Goal: Task Accomplishment & Management: Manage account settings

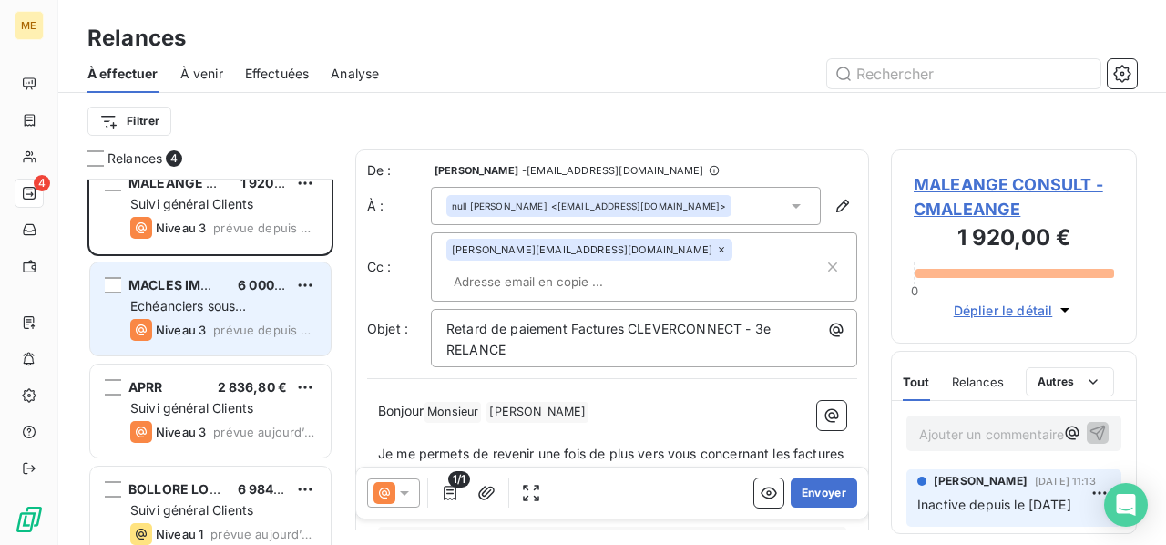
scroll to position [42, 0]
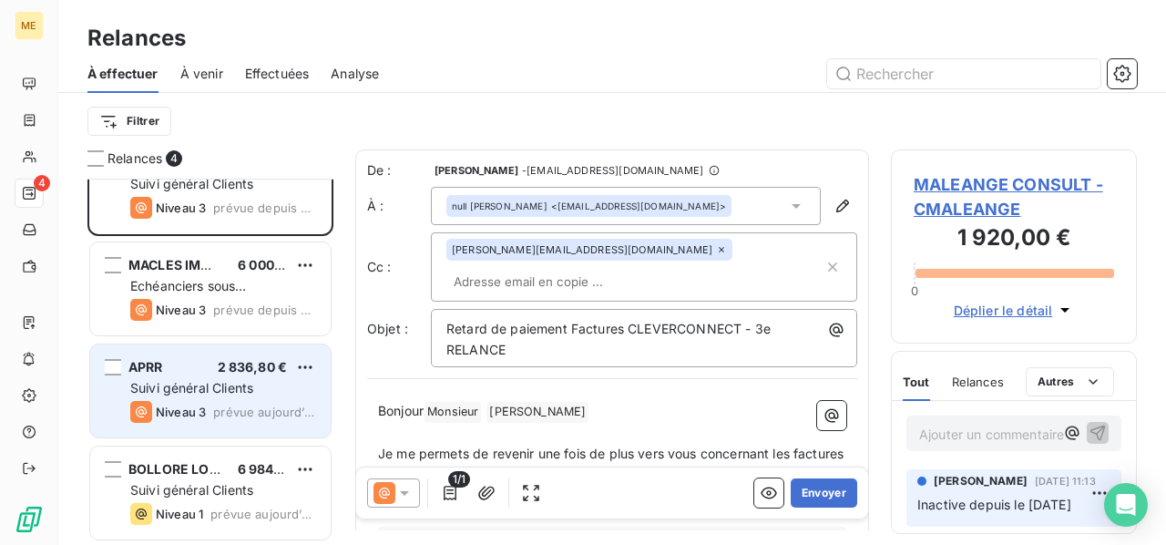
click at [293, 390] on div "Suivi général Clients" at bounding box center [223, 388] width 186 height 18
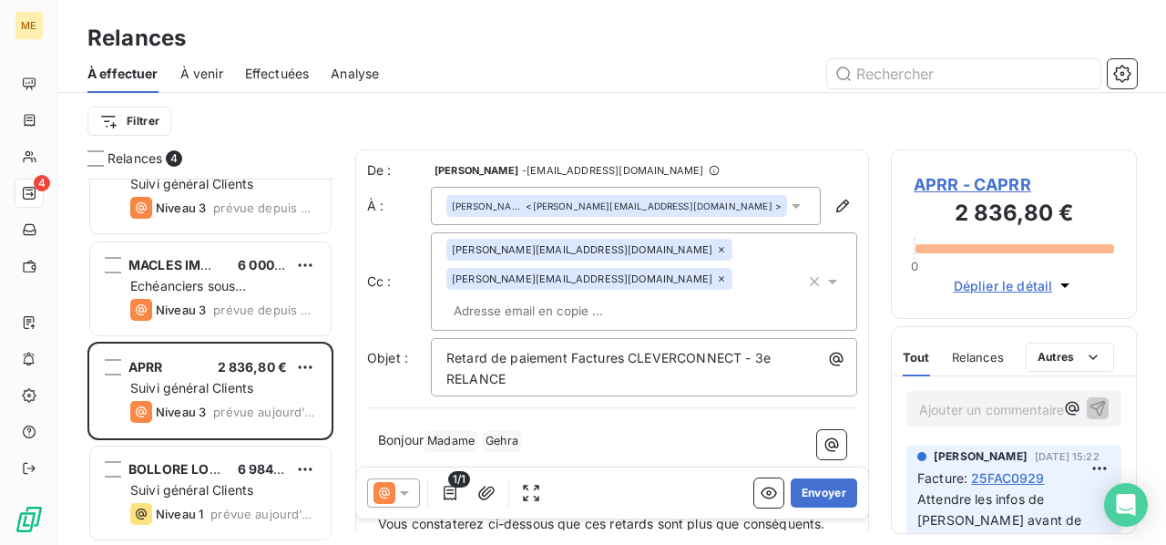
click at [405, 491] on icon at bounding box center [404, 493] width 9 height 5
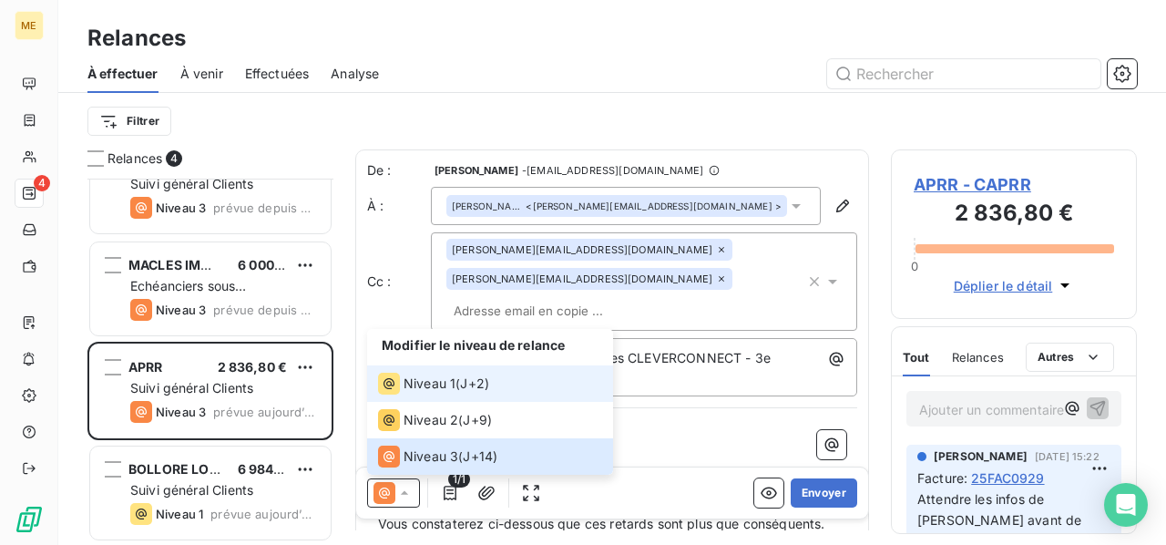
click at [453, 384] on span "Niveau 1" at bounding box center [430, 383] width 52 height 18
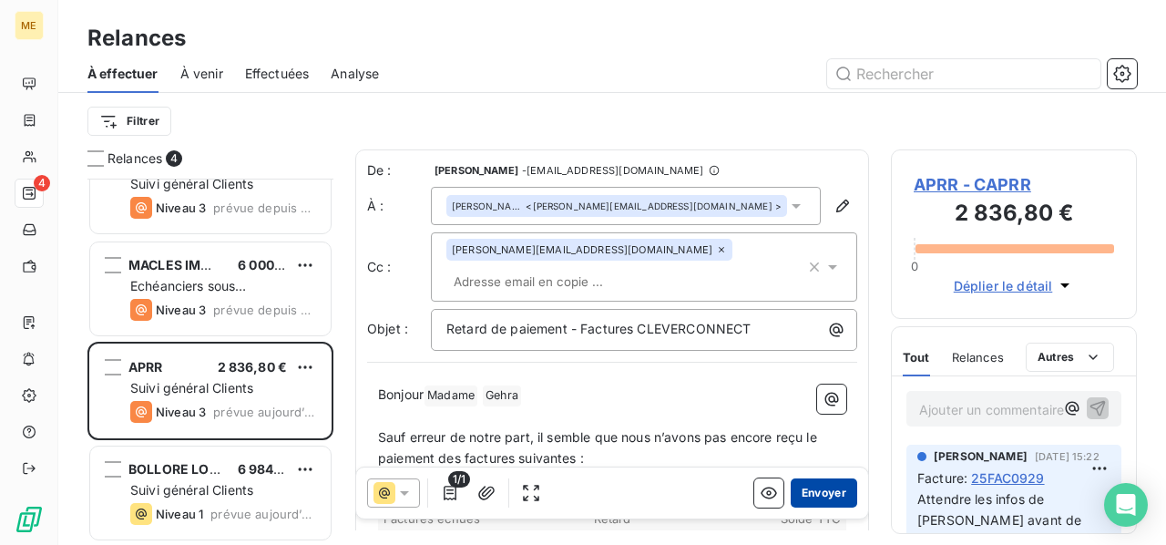
click at [820, 489] on button "Envoyer" at bounding box center [824, 492] width 67 height 29
click at [834, 208] on icon "button" at bounding box center [843, 206] width 18 height 18
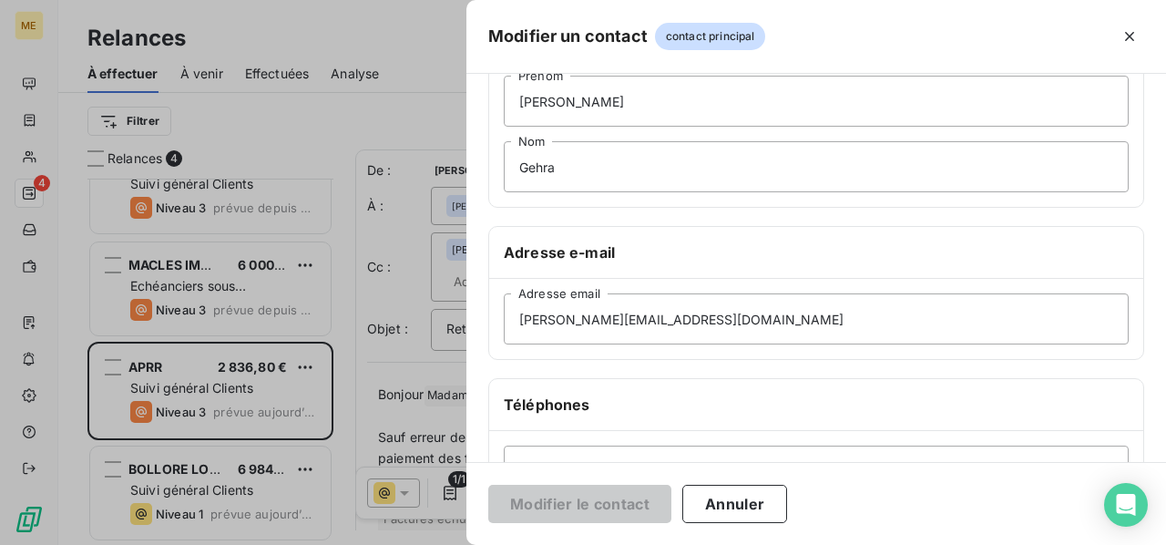
scroll to position [182, 0]
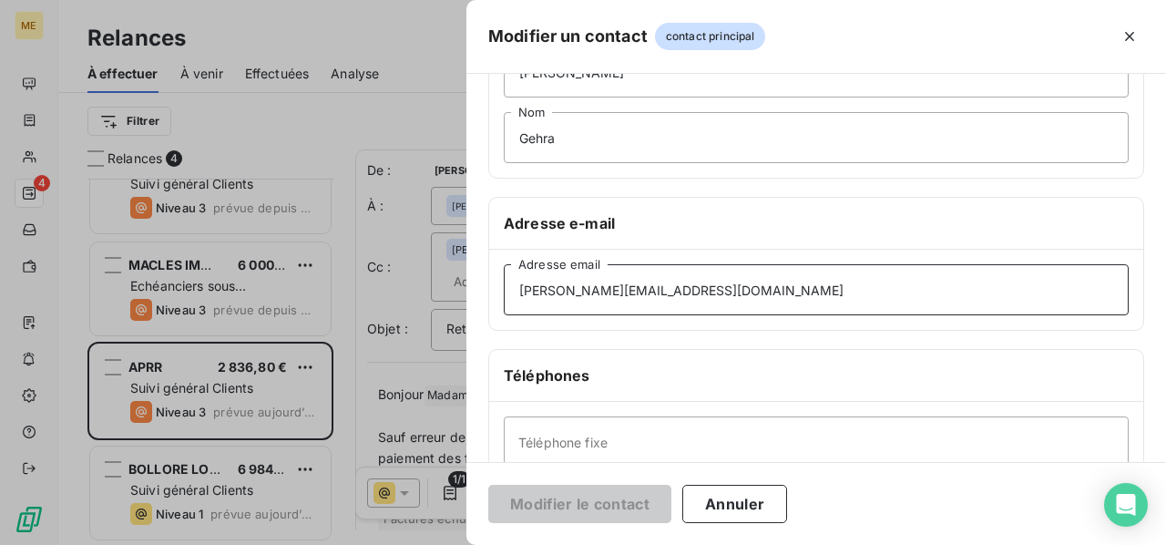
click at [700, 287] on input "[PERSON_NAME][EMAIL_ADDRESS][DOMAIN_NAME]" at bounding box center [816, 289] width 625 height 51
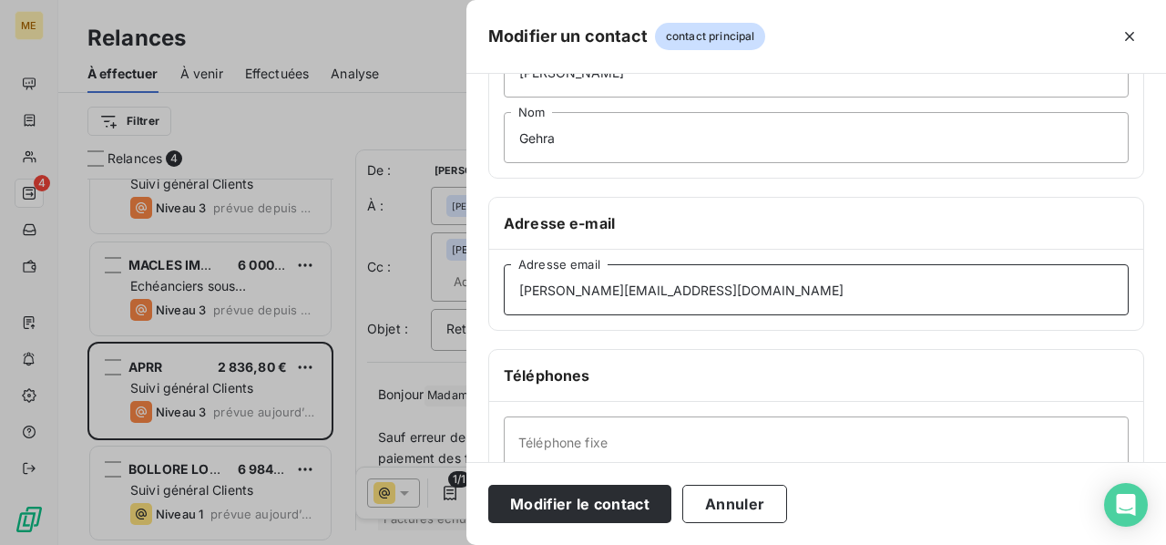
click at [512, 292] on input "[PERSON_NAME][EMAIL_ADDRESS][DOMAIN_NAME]" at bounding box center [816, 289] width 625 height 51
type input "[PERSON_NAME][EMAIL_ADDRESS][DOMAIN_NAME]"
click at [590, 500] on button "Modifier le contact" at bounding box center [579, 504] width 183 height 38
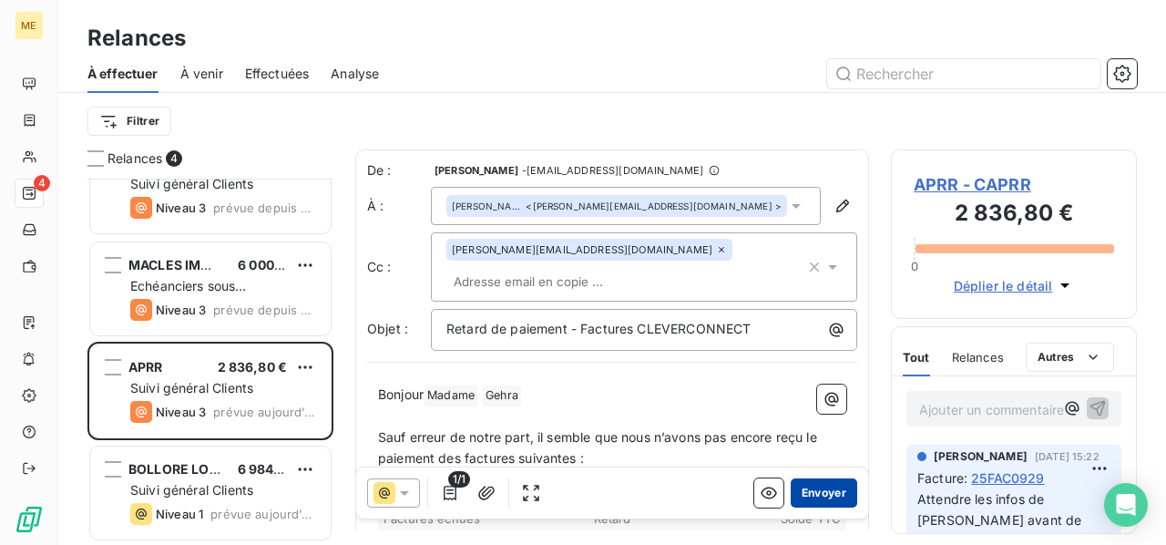
click at [807, 496] on button "Envoyer" at bounding box center [824, 492] width 67 height 29
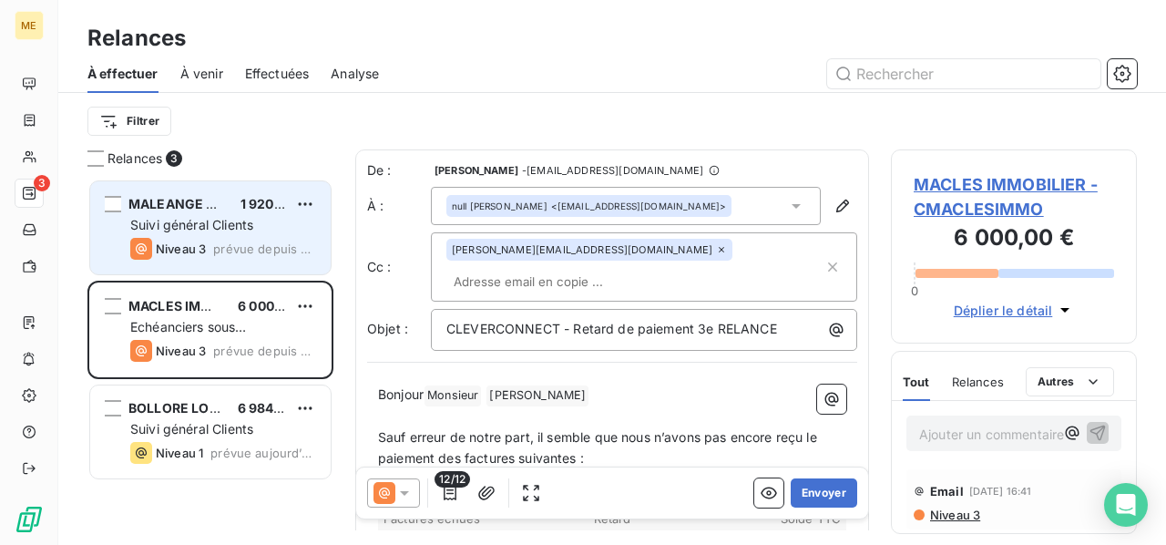
click at [190, 236] on div "MALEANGE CONSULT 1 920,00 € Suivi général Clients Niveau 3 prévue depuis 3 jours" at bounding box center [210, 227] width 241 height 93
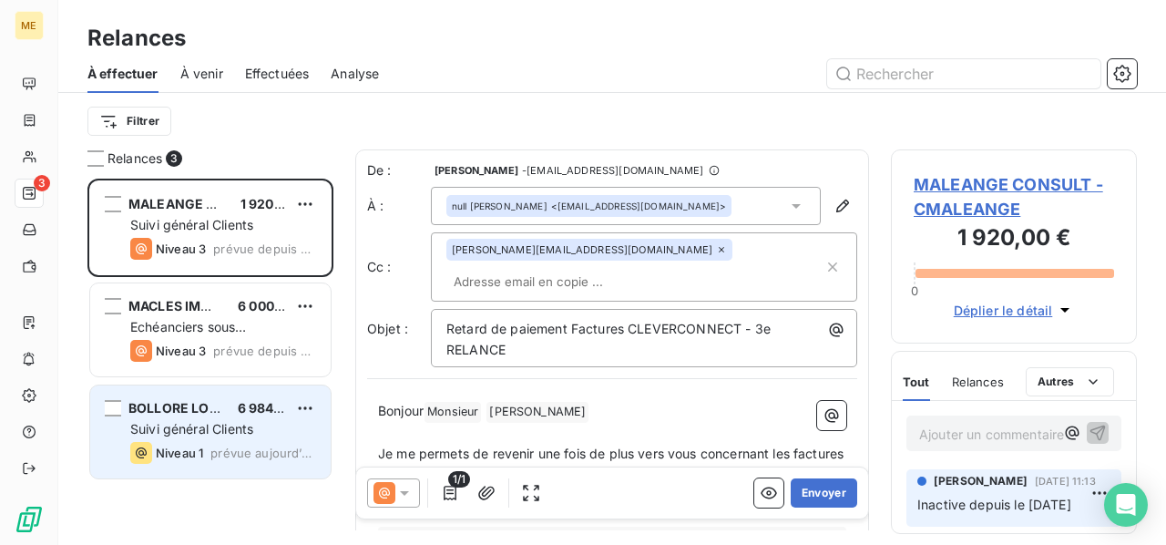
click at [191, 437] on div "Suivi général Clients" at bounding box center [223, 429] width 186 height 18
